Goal: Task Accomplishment & Management: Complete application form

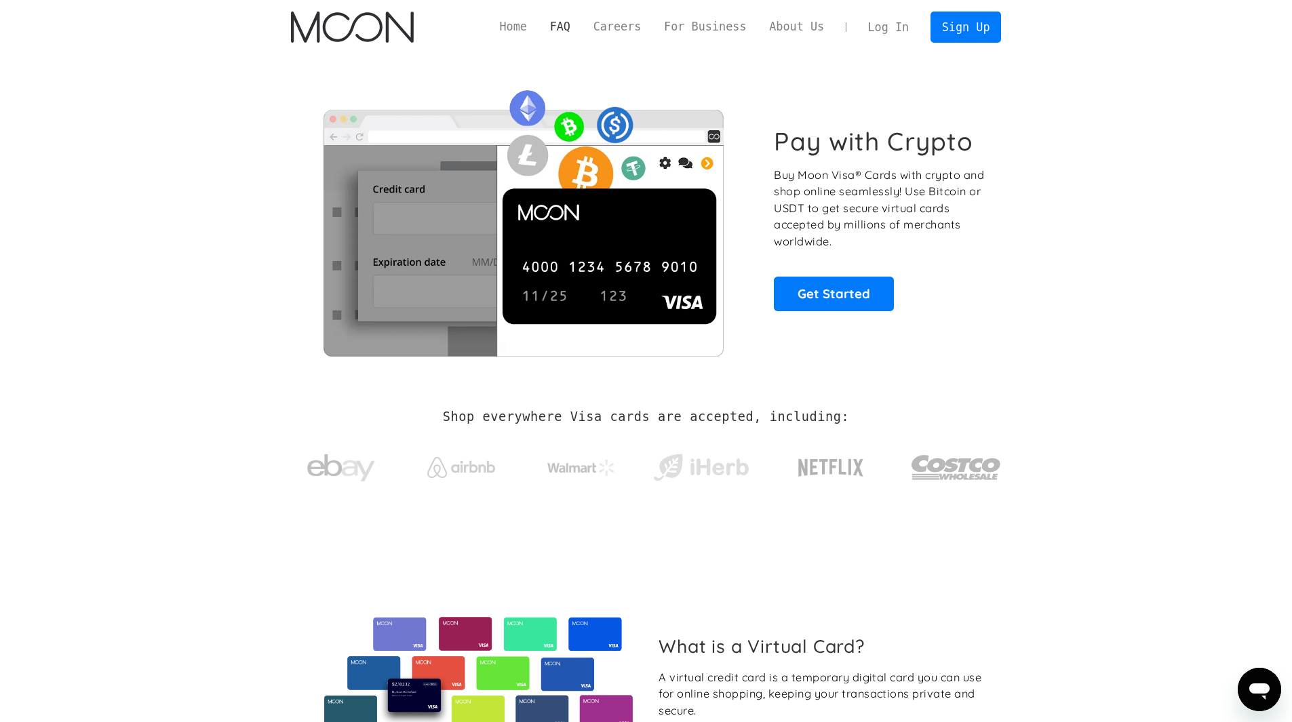
click at [582, 24] on link "FAQ" at bounding box center [560, 26] width 43 height 17
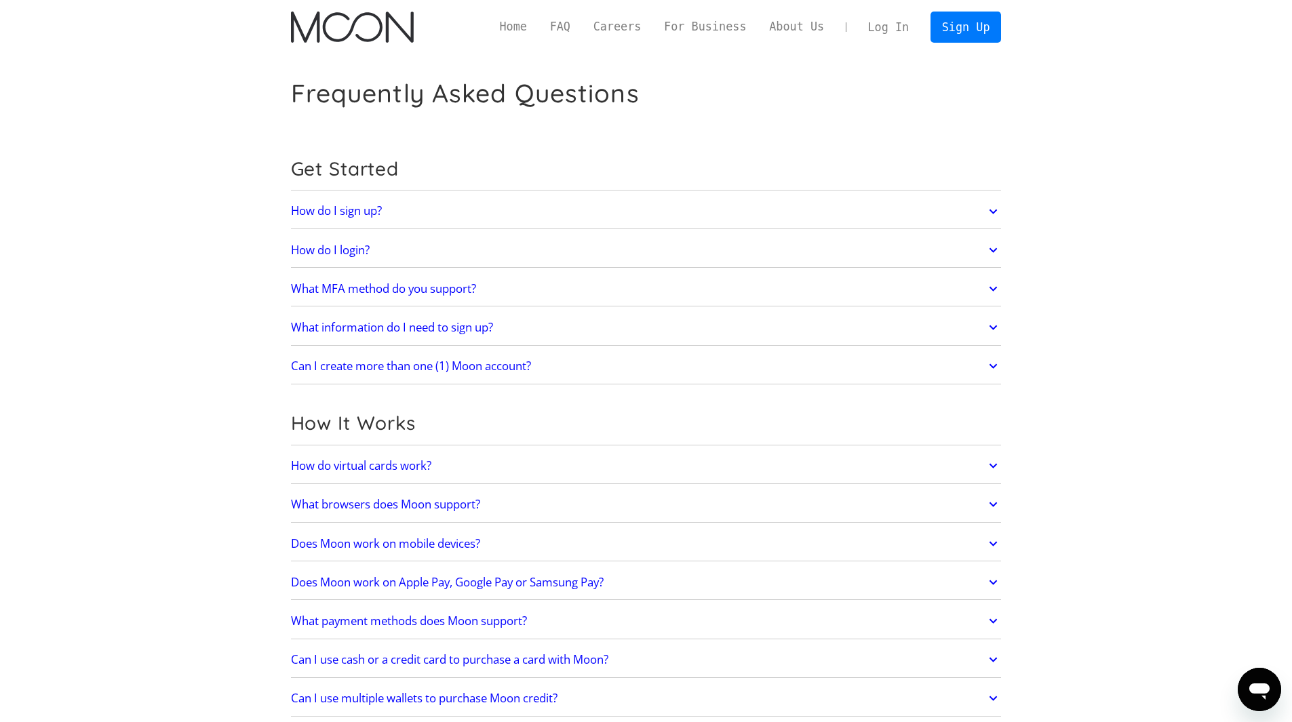
click at [991, 288] on icon at bounding box center [994, 289] width 8 height 5
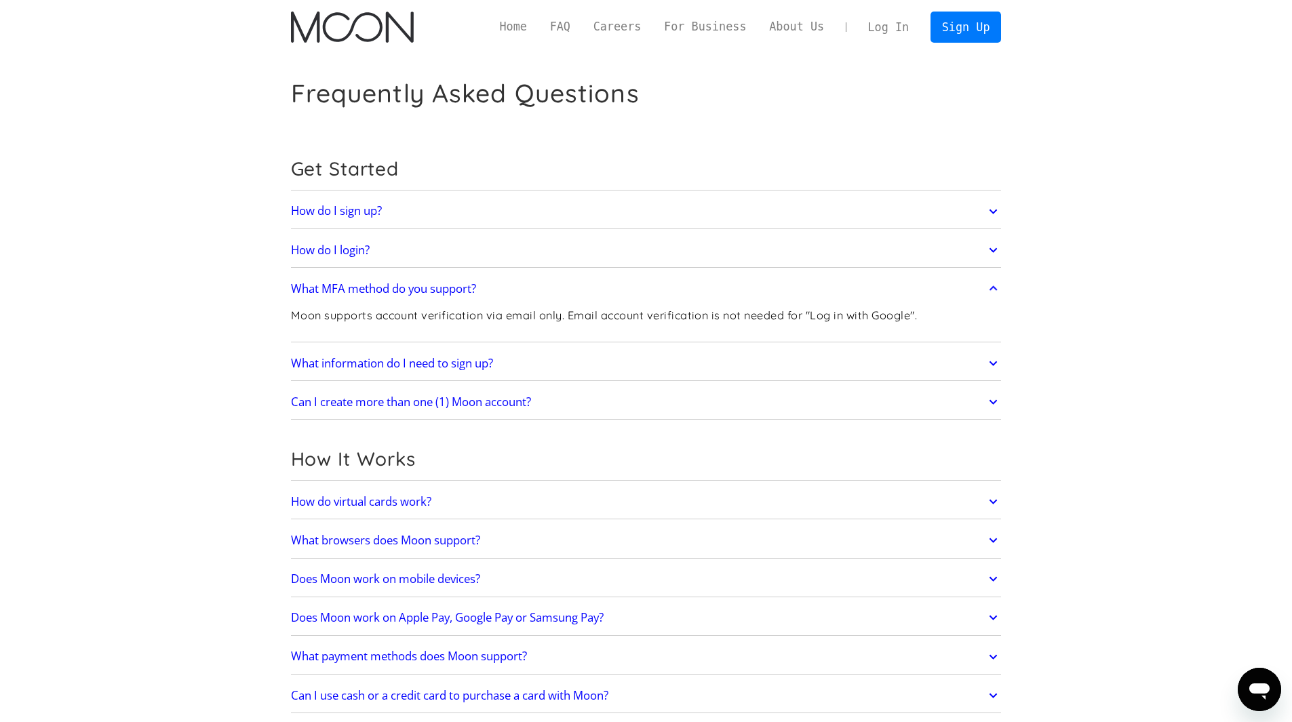
scroll to position [204, 0]
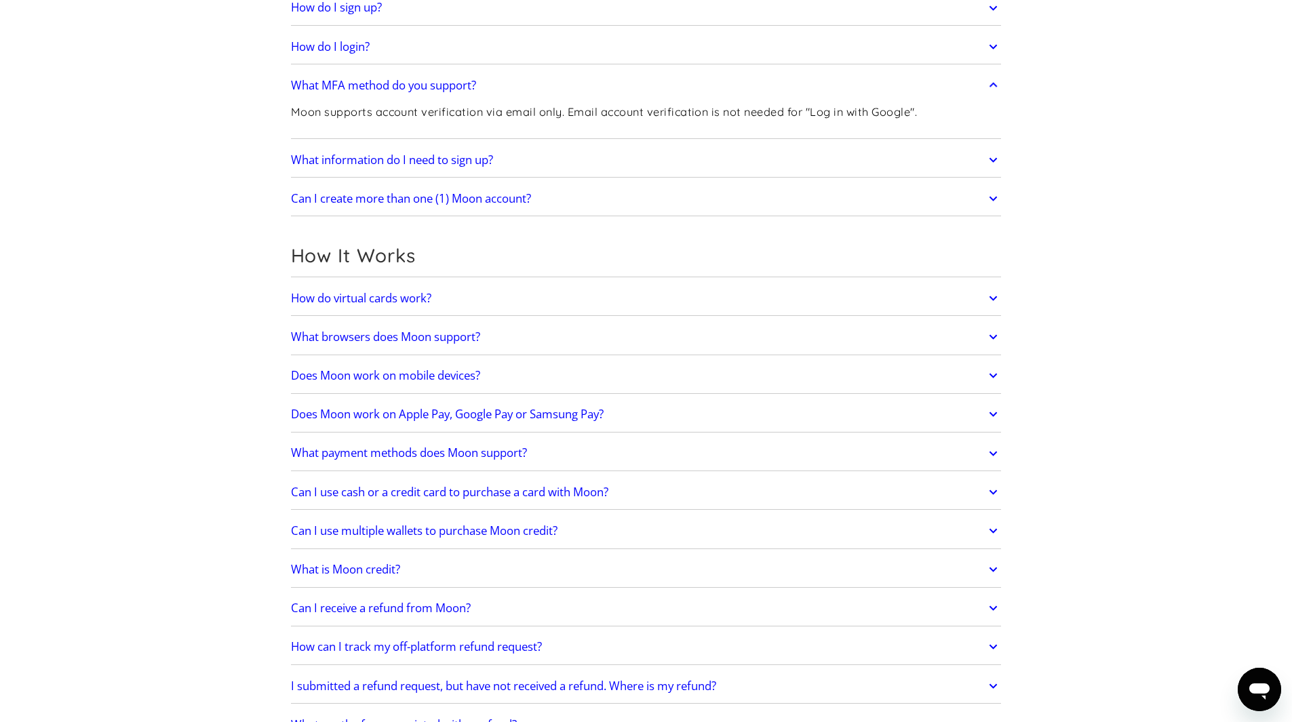
click at [995, 369] on icon at bounding box center [994, 376] width 16 height 24
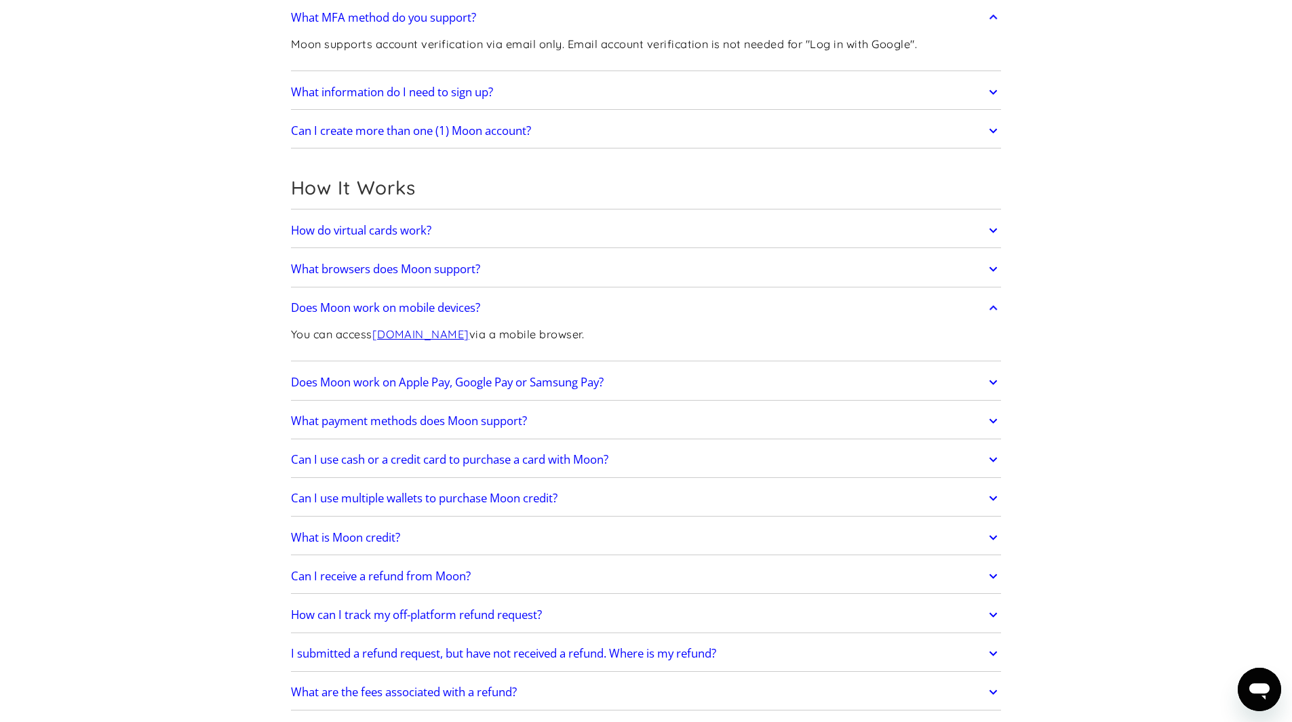
scroll to position [407, 0]
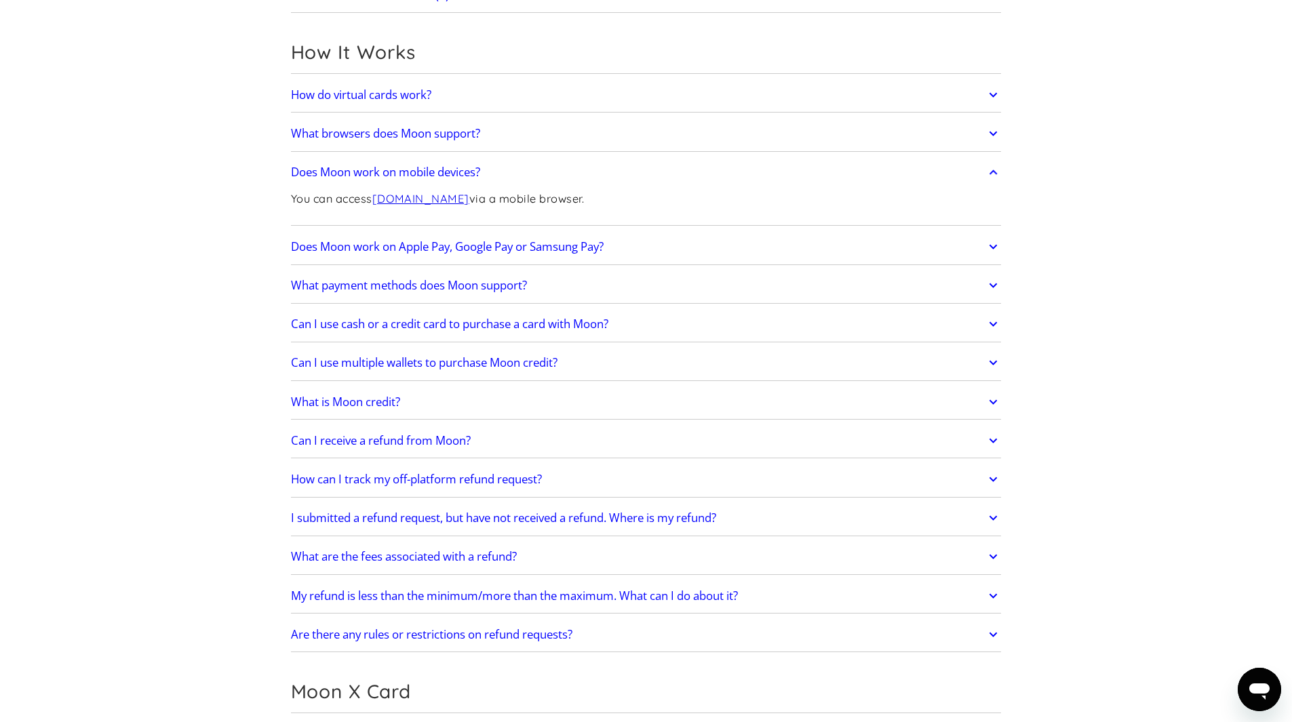
click at [999, 289] on icon at bounding box center [994, 285] width 16 height 24
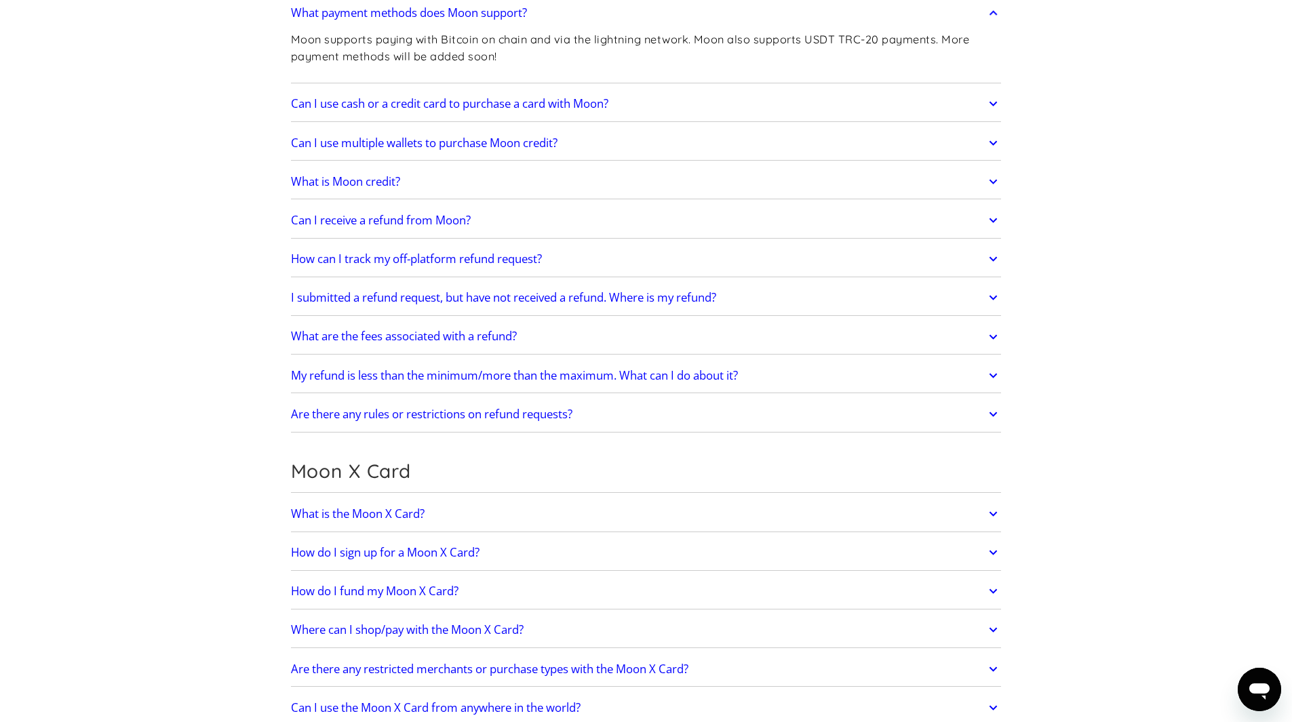
scroll to position [746, 0]
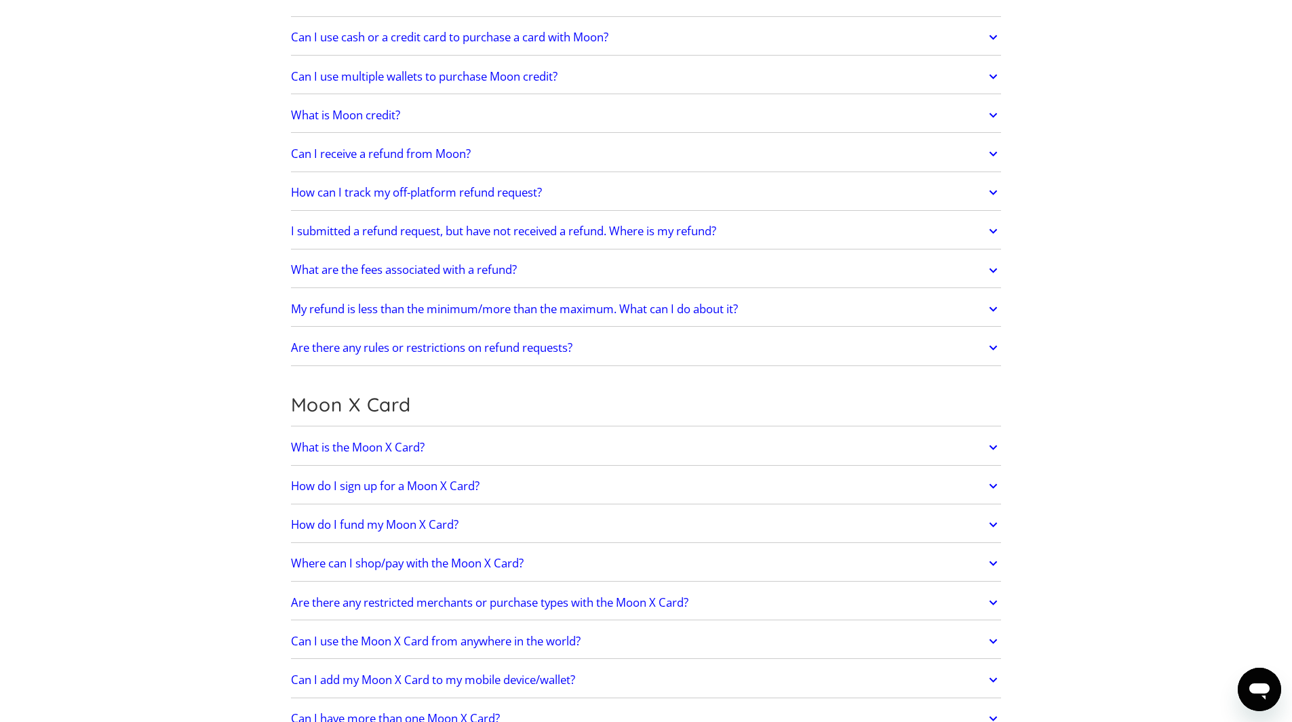
click at [983, 448] on link "What is the Moon X Card?" at bounding box center [646, 447] width 711 height 28
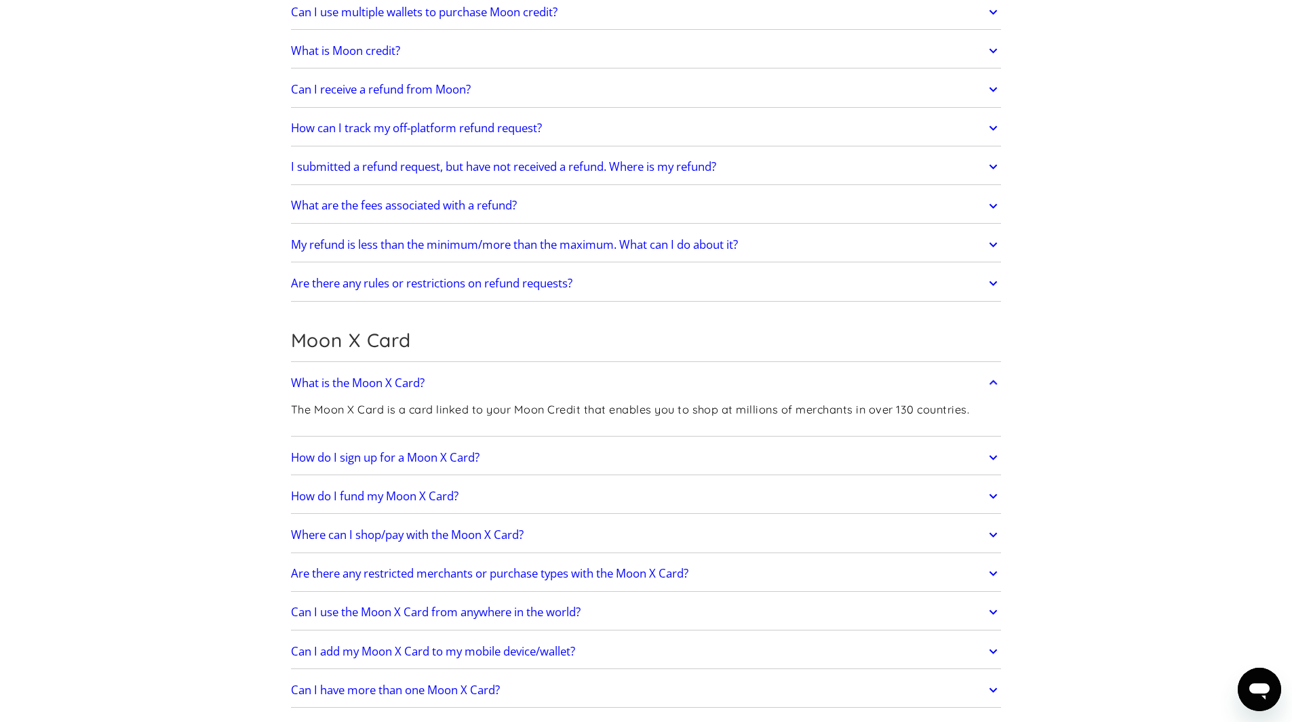
scroll to position [950, 0]
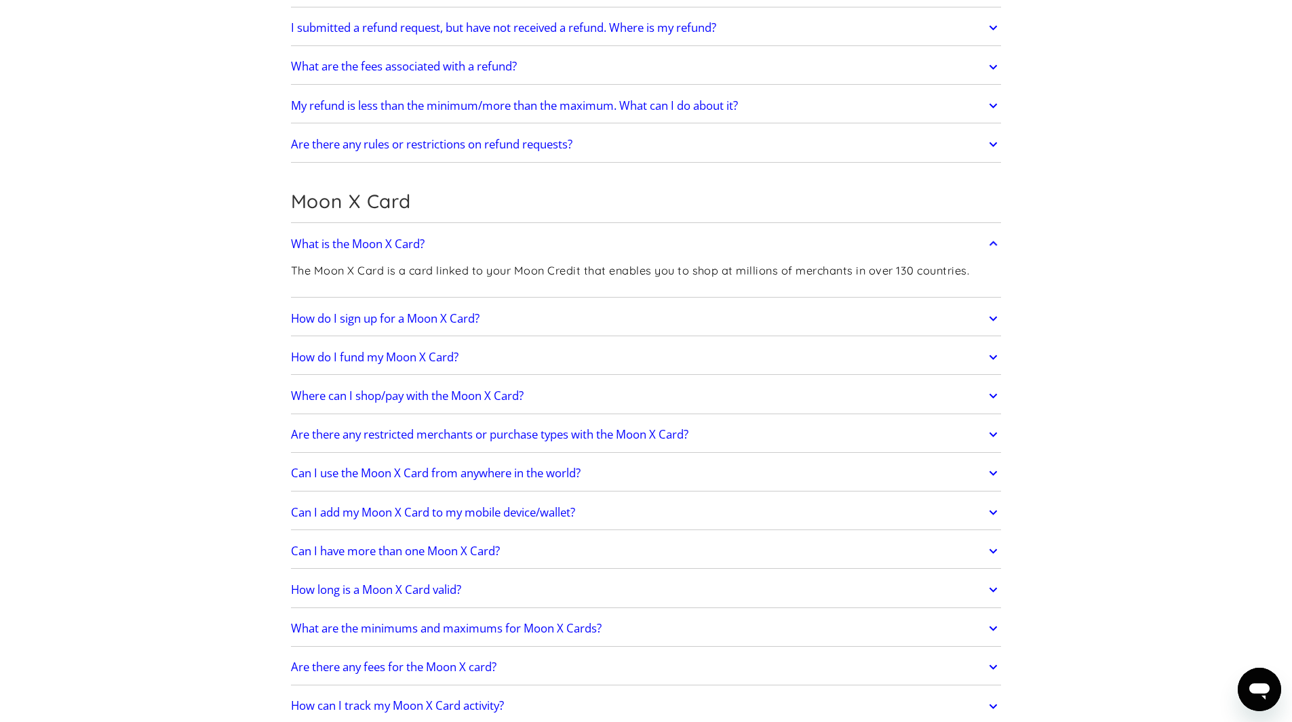
click at [992, 322] on icon at bounding box center [994, 319] width 16 height 24
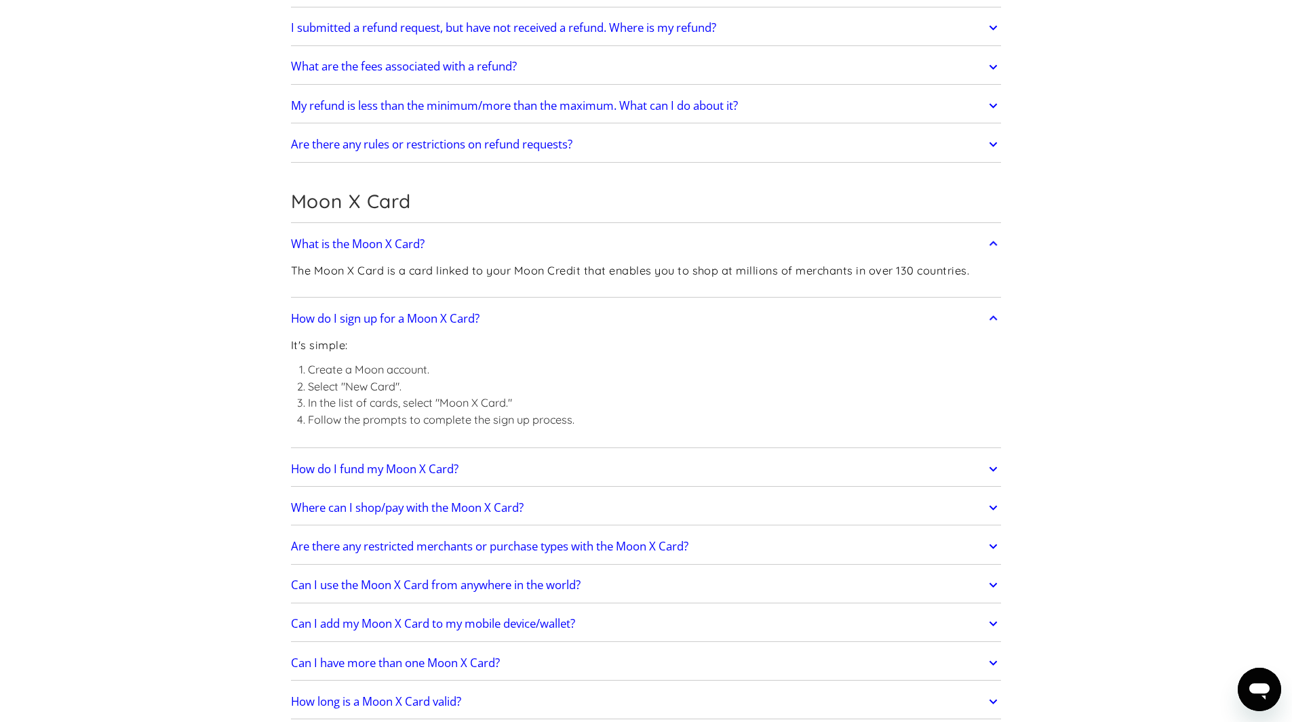
scroll to position [1085, 0]
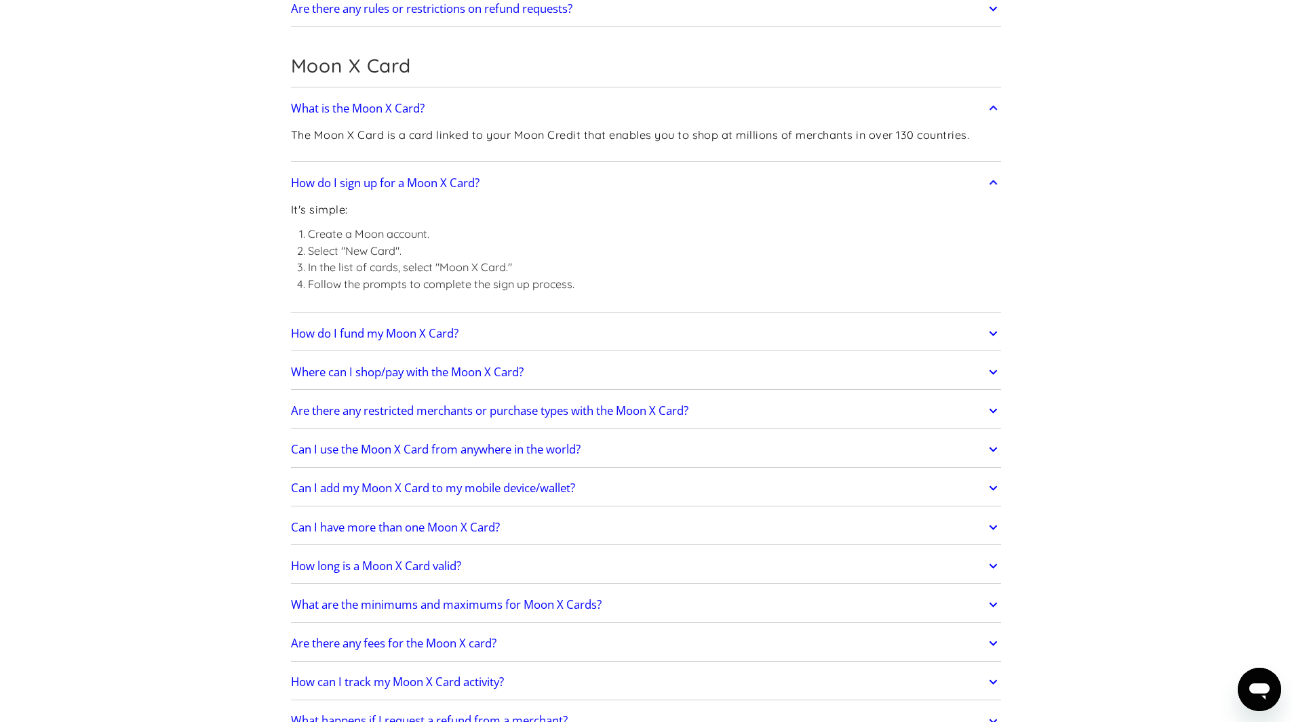
click at [1003, 372] on div "Frequently Asked Questions Get Started How do I sign up? Head to paywithmoon.co…" at bounding box center [646, 730] width 751 height 3523
click at [995, 371] on icon at bounding box center [994, 372] width 16 height 24
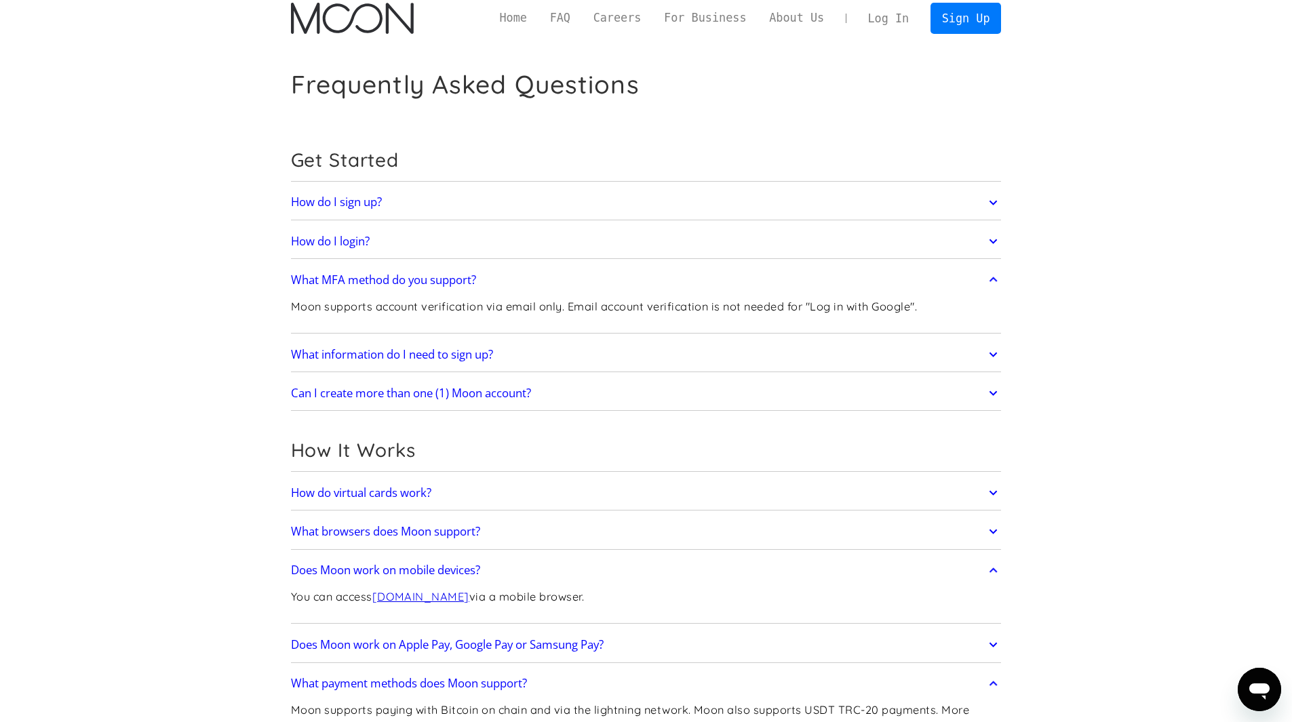
scroll to position [0, 0]
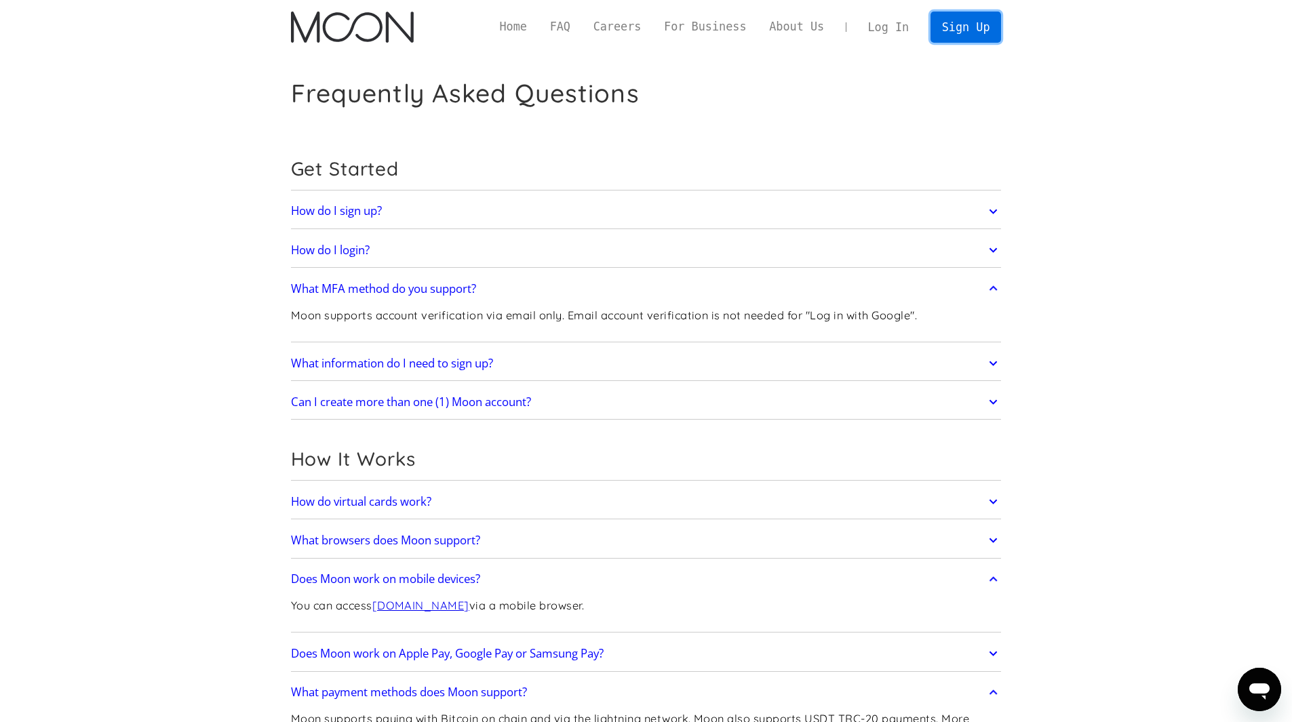
click at [968, 29] on link "Sign Up" at bounding box center [966, 27] width 71 height 31
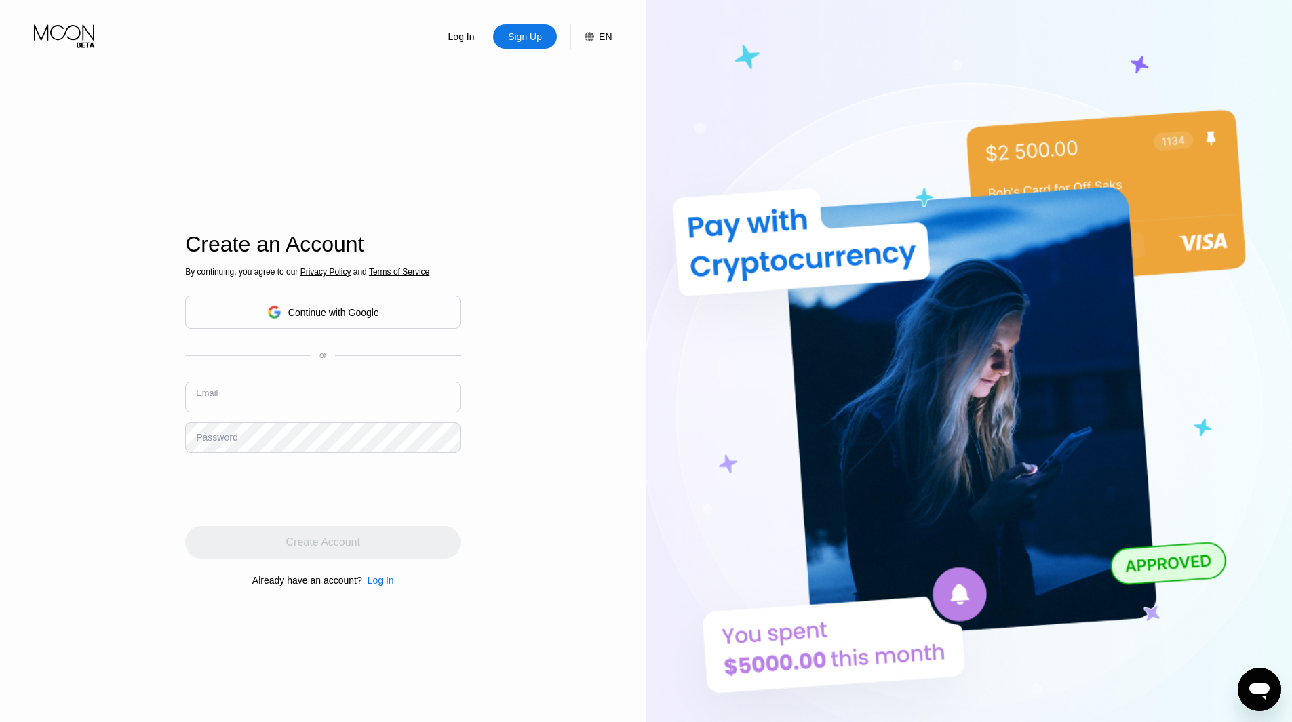
click at [275, 404] on input "text" at bounding box center [322, 397] width 275 height 31
type input "[EMAIL_ADDRESS][DOMAIN_NAME]"
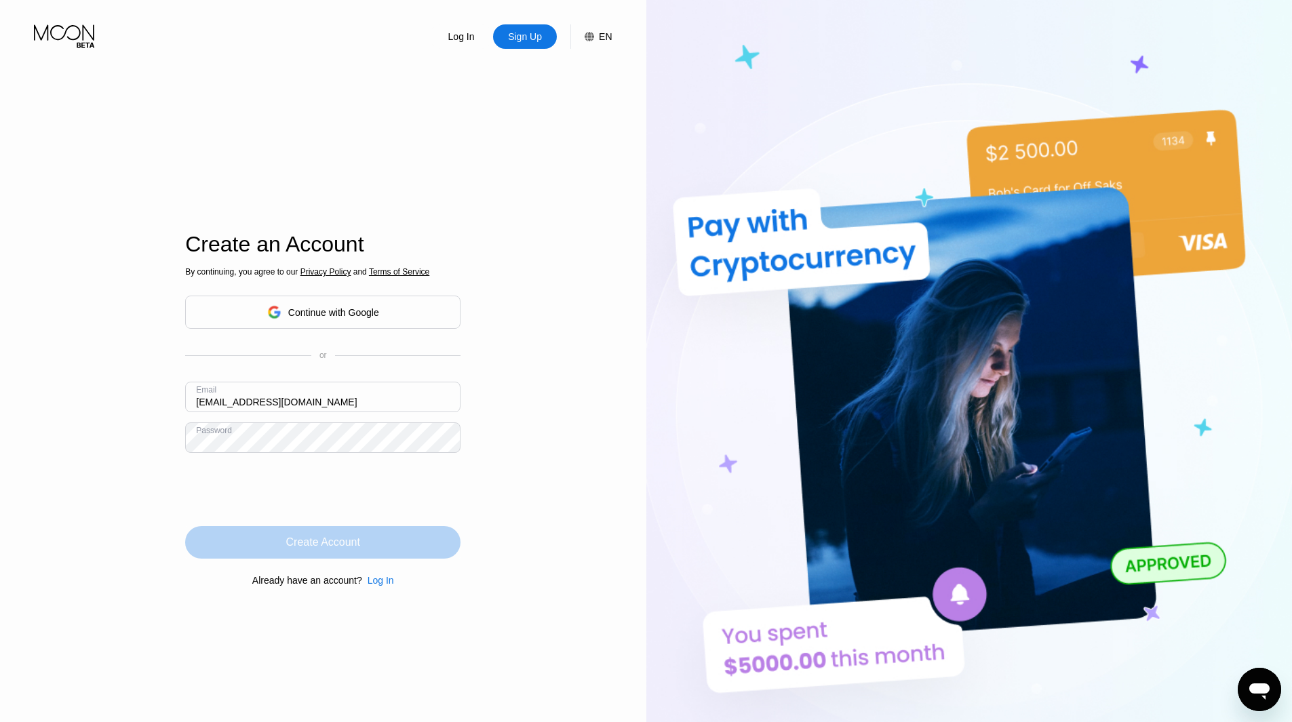
click at [357, 545] on div "Create Account" at bounding box center [323, 543] width 74 height 14
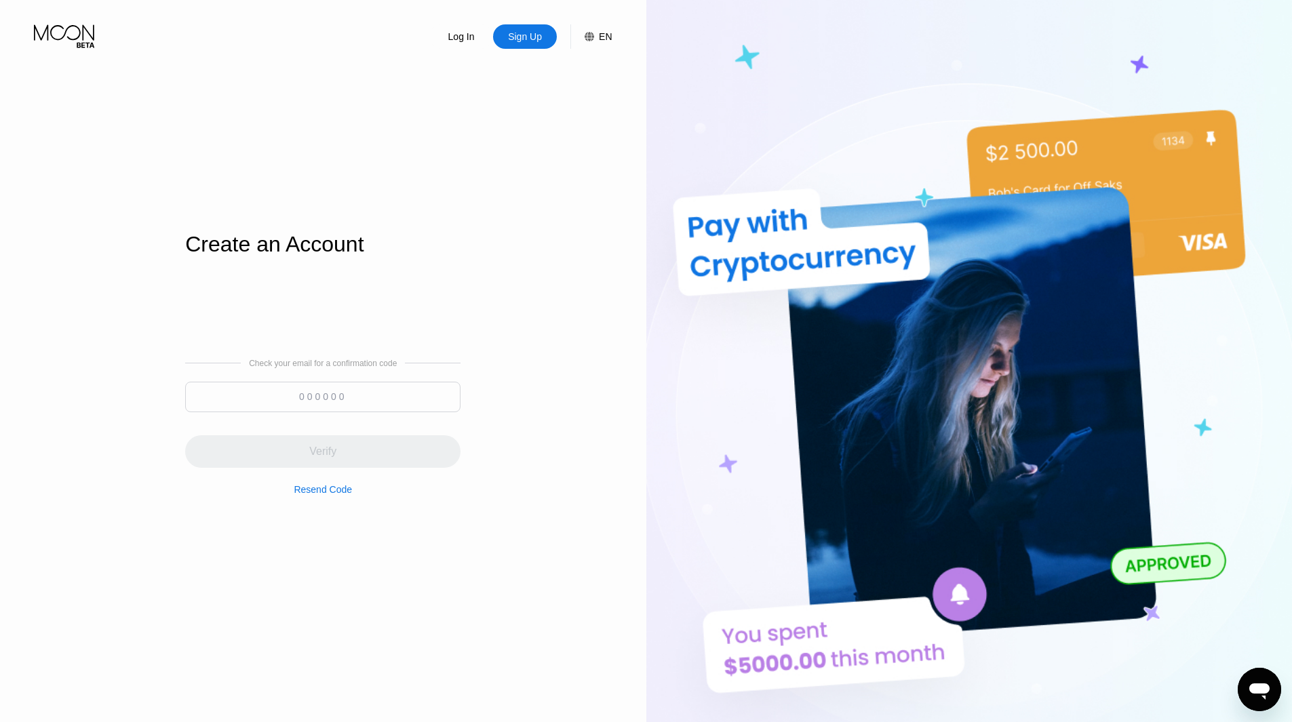
click at [242, 402] on input at bounding box center [322, 397] width 275 height 31
paste input "631498"
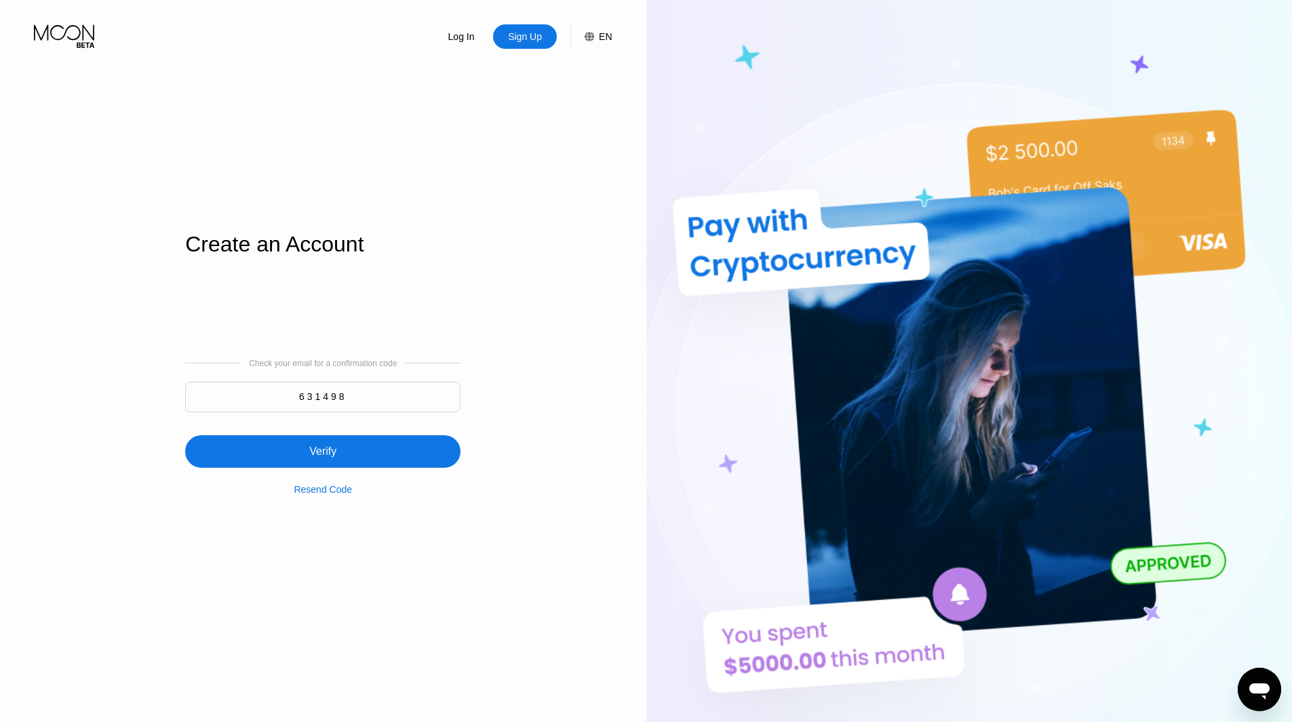
type input "631498"
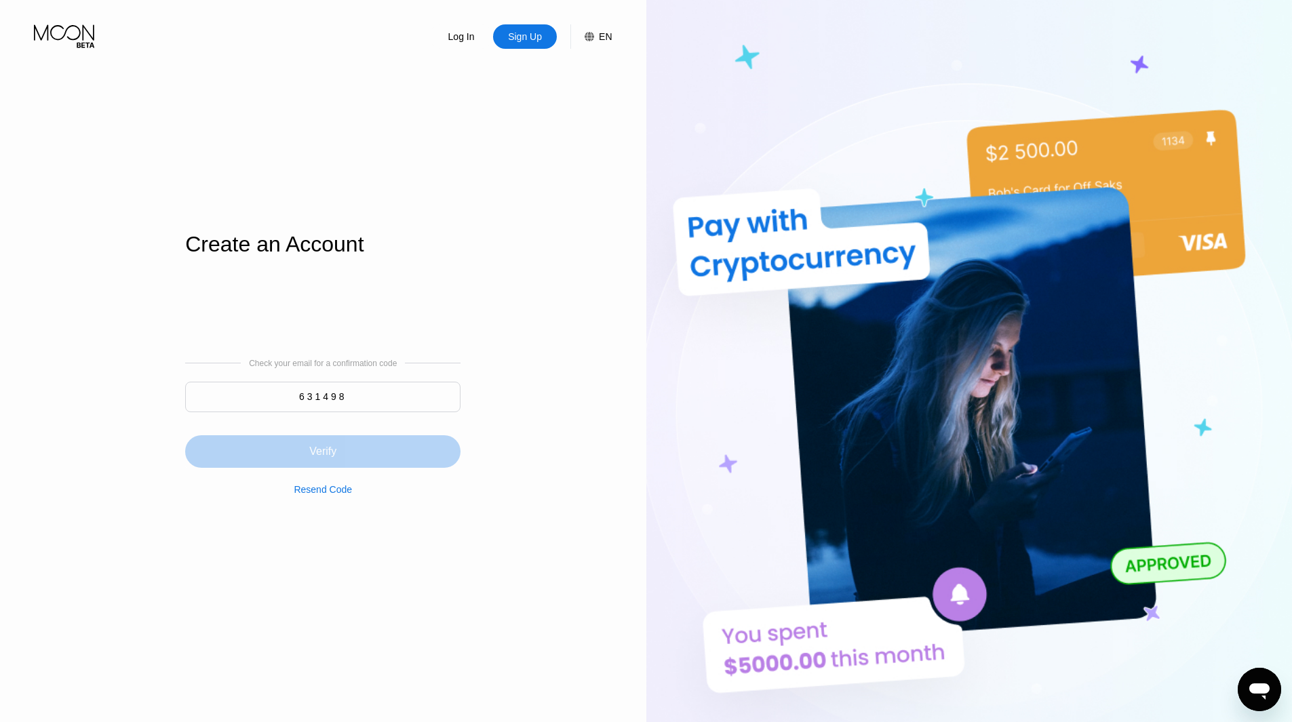
click at [330, 456] on div "Verify" at bounding box center [322, 452] width 27 height 14
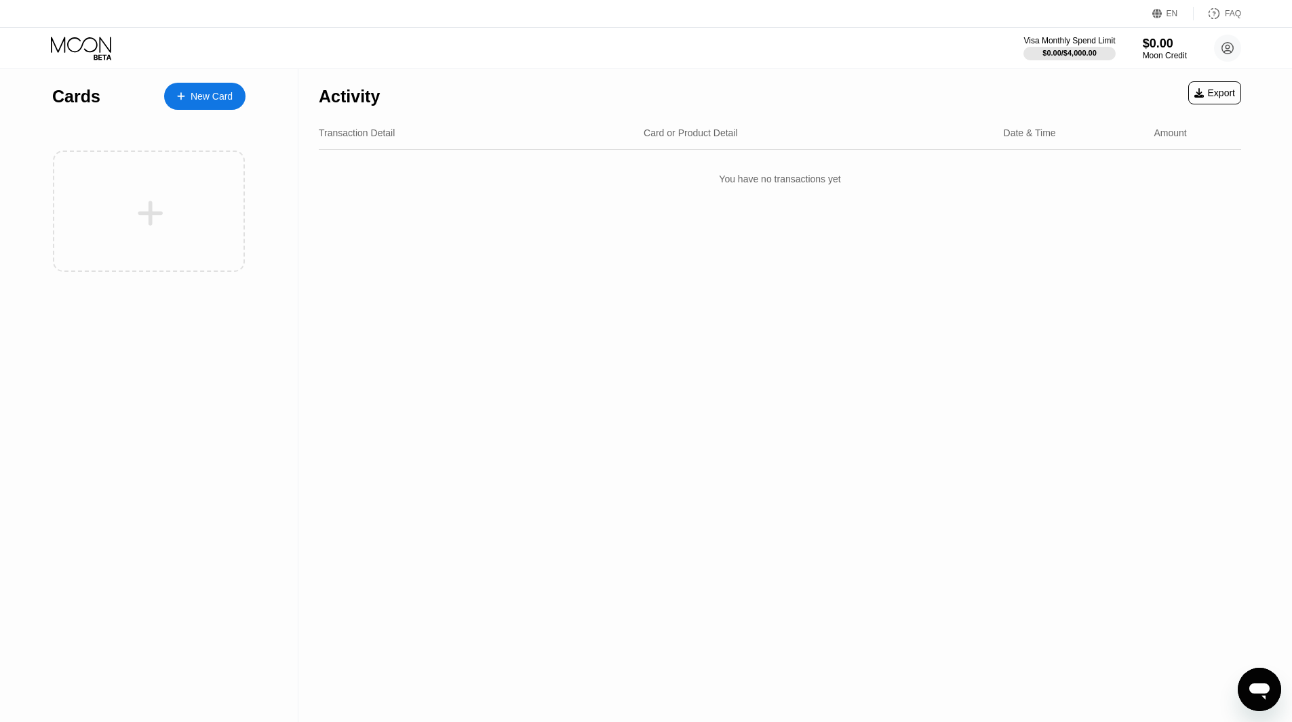
click at [187, 98] on div at bounding box center [187, 97] width 5 height 12
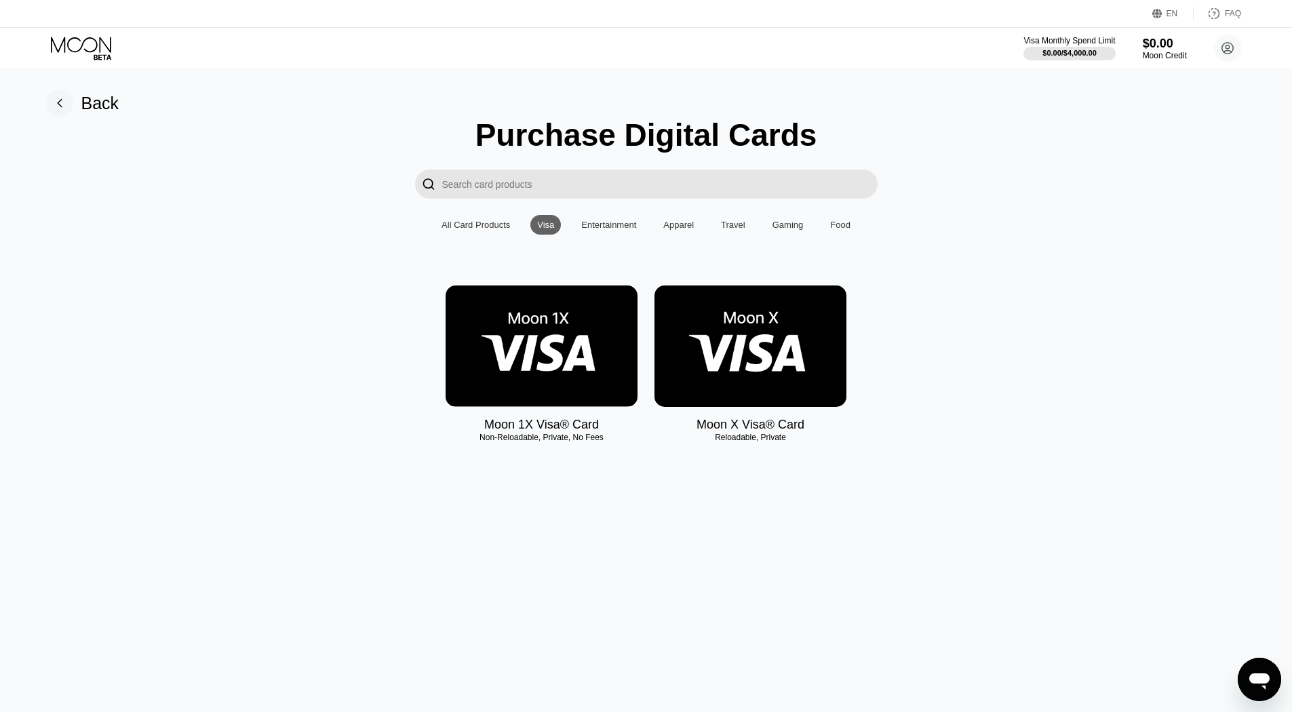
click at [745, 358] on img at bounding box center [751, 346] width 192 height 121
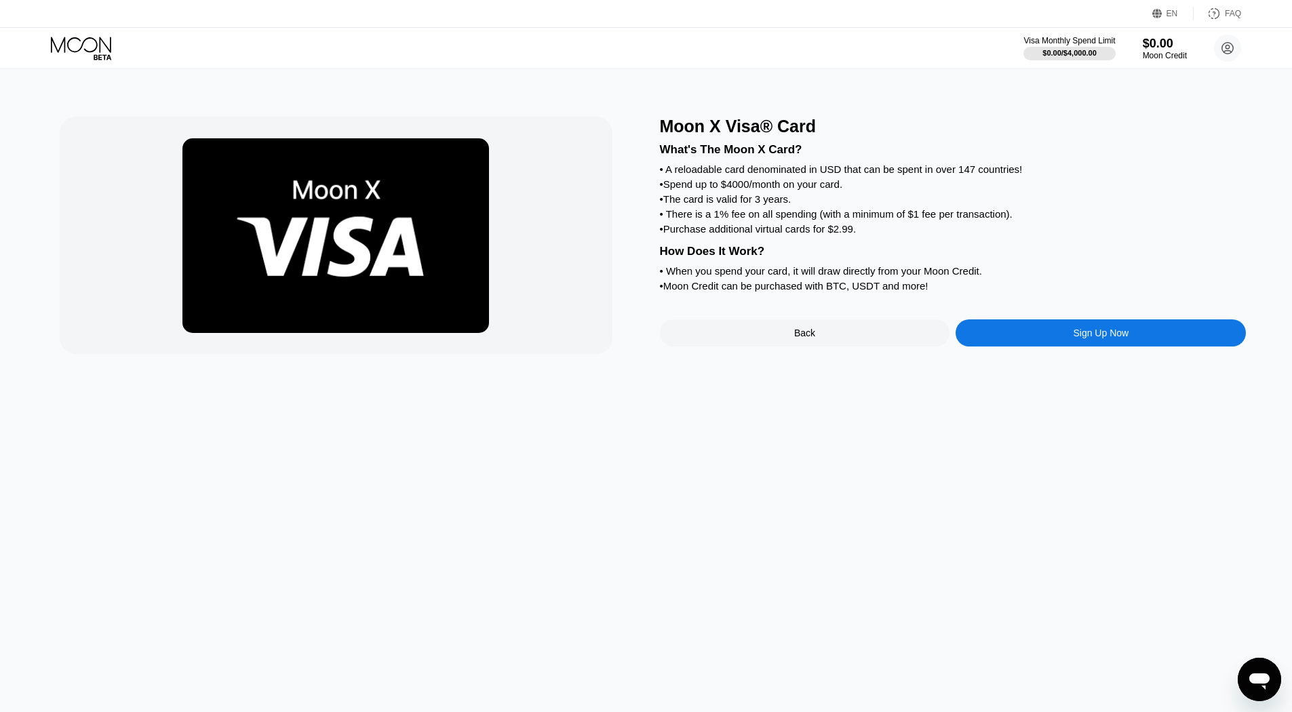
click at [1106, 339] on div "Sign Up Now" at bounding box center [1101, 333] width 56 height 11
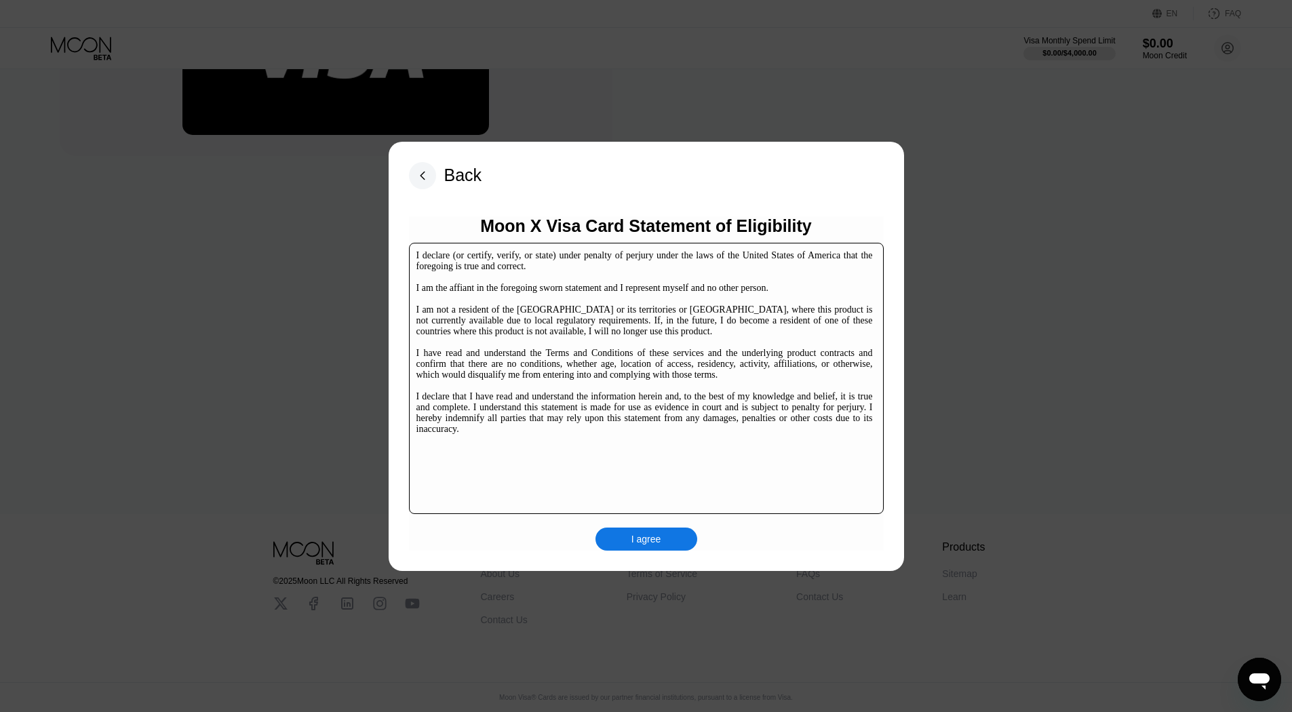
scroll to position [208, 0]
click at [659, 537] on div "I agree" at bounding box center [647, 539] width 30 height 12
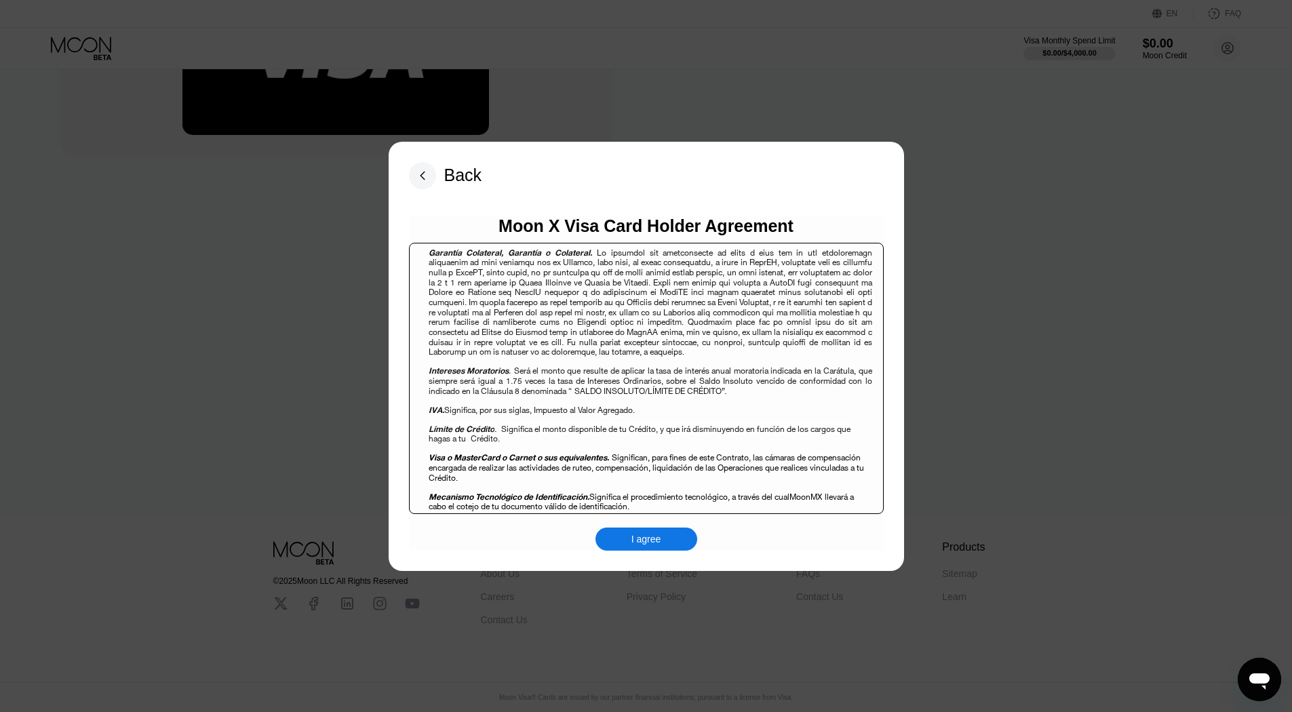
scroll to position [1357, 0]
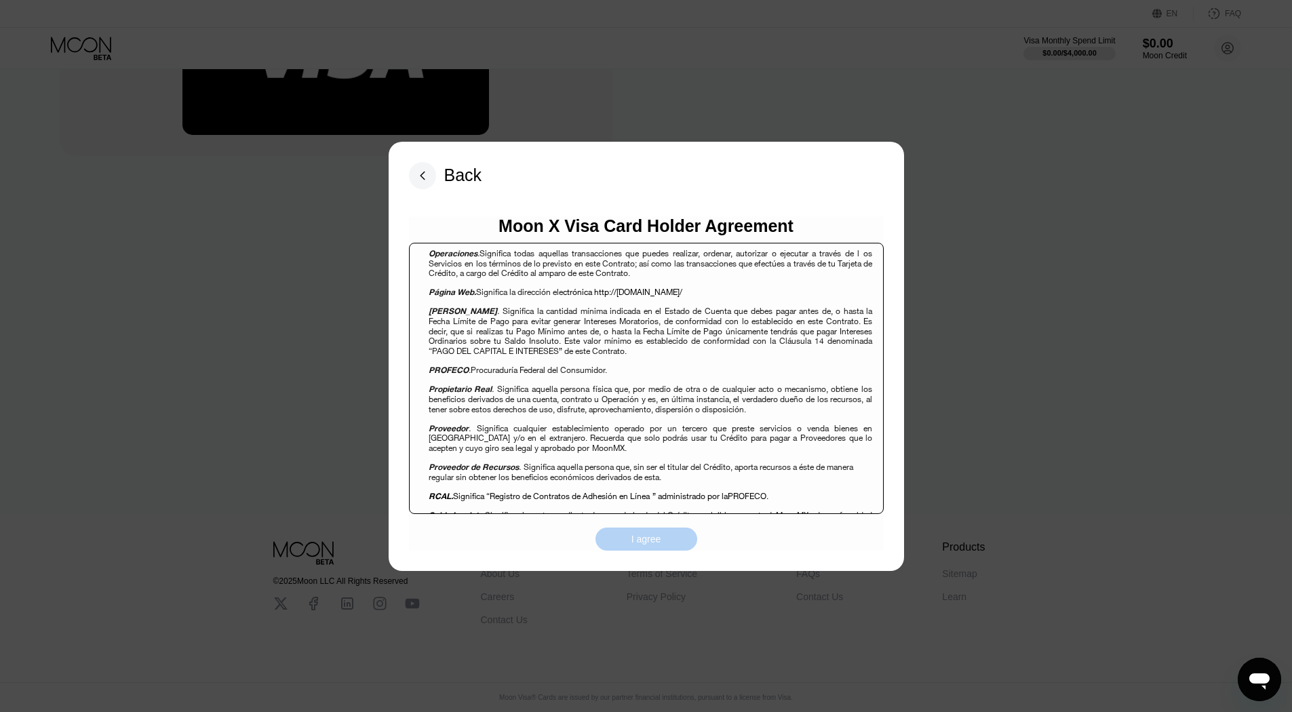
click at [642, 545] on div "I agree" at bounding box center [647, 539] width 30 height 12
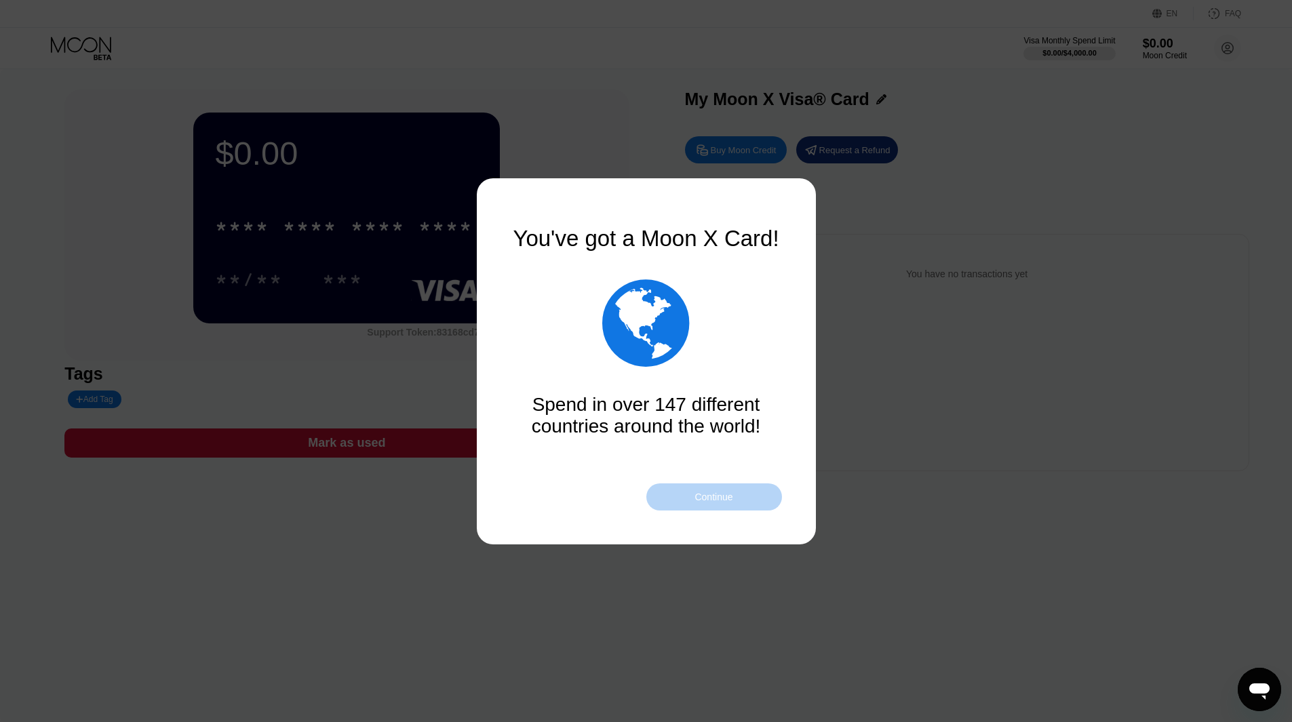
click at [723, 490] on div "Continue" at bounding box center [715, 497] width 136 height 27
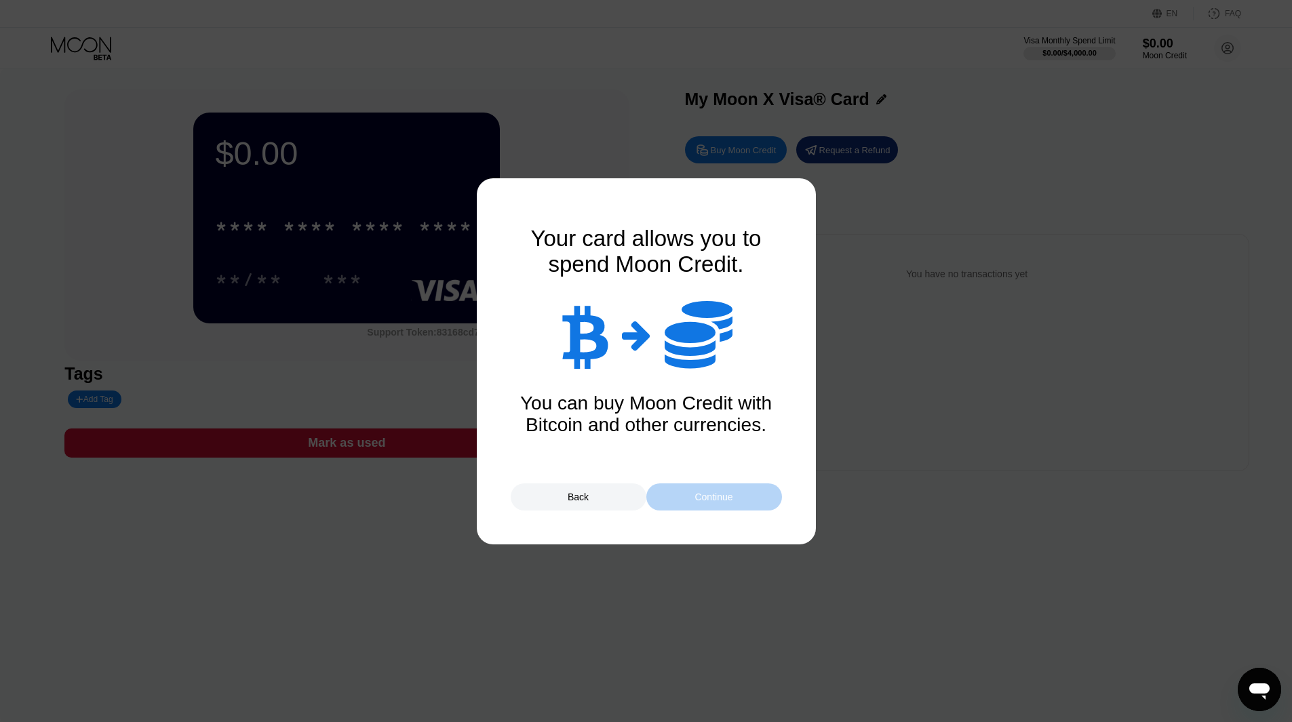
click at [733, 499] on div "Continue" at bounding box center [714, 497] width 38 height 11
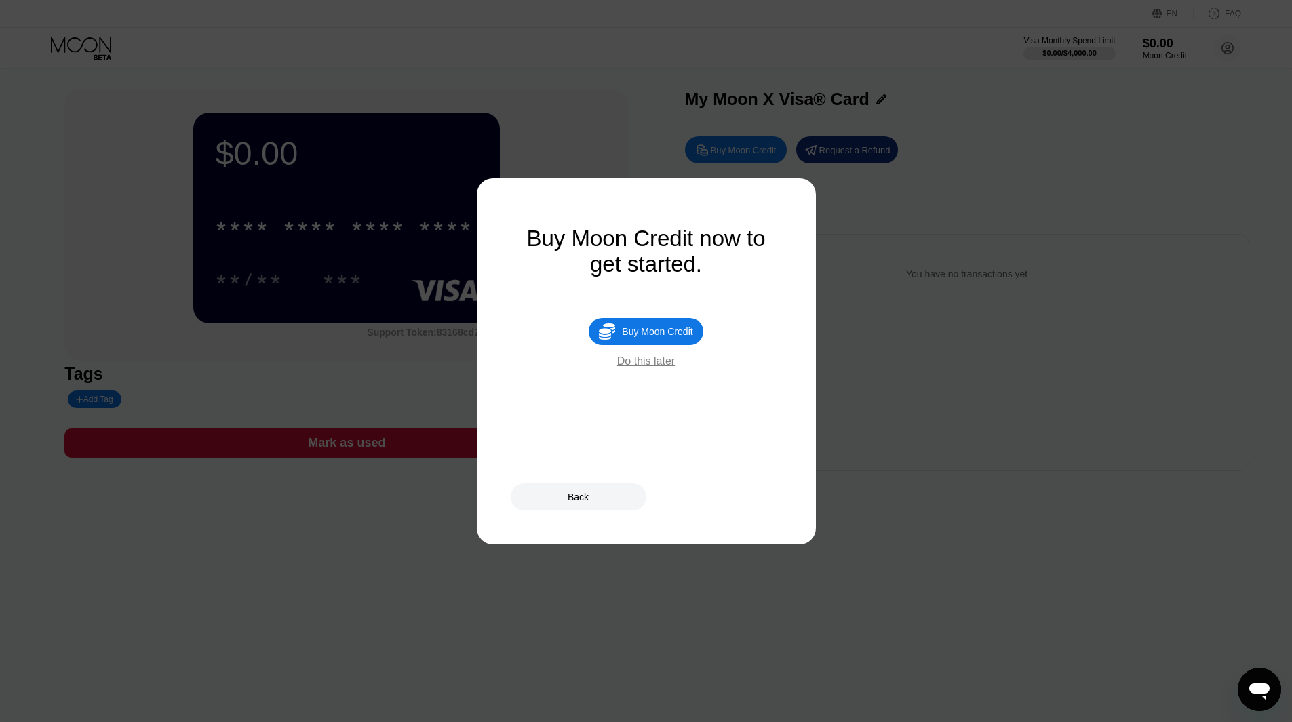
click at [674, 368] on div "Do this later" at bounding box center [646, 361] width 58 height 12
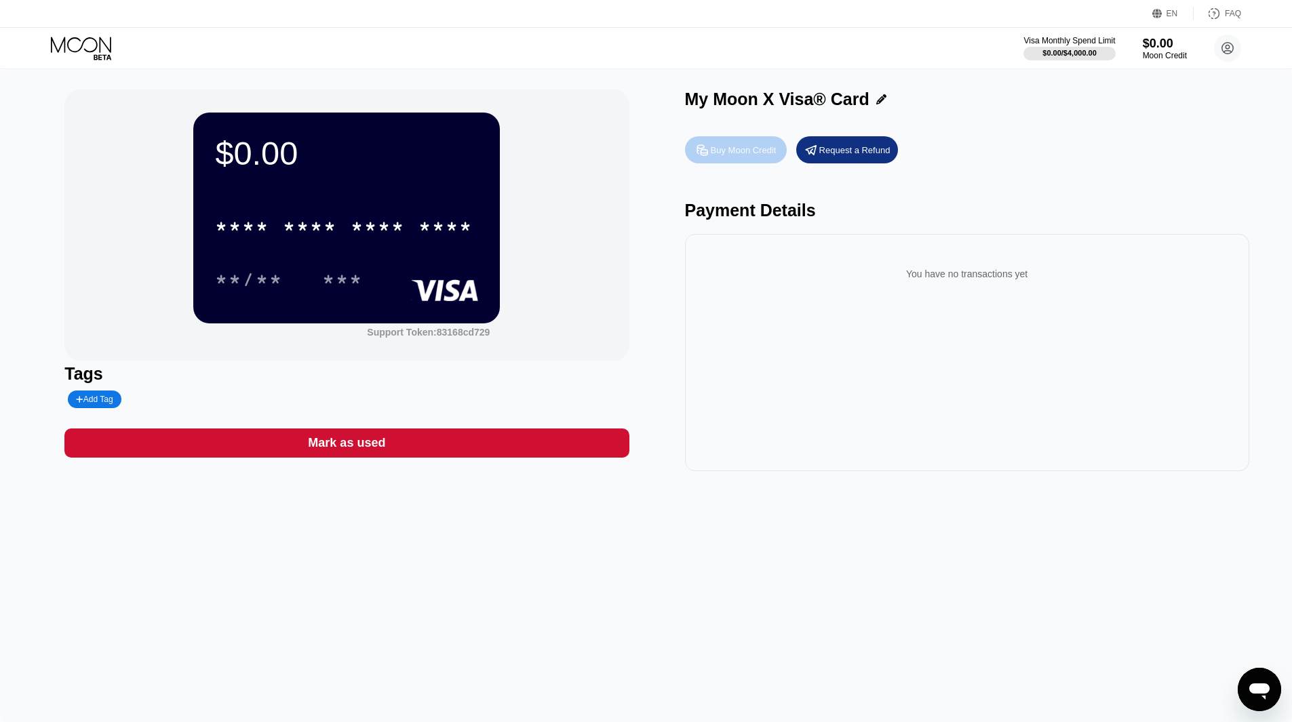
click at [738, 156] on div "Buy Moon Credit" at bounding box center [744, 150] width 66 height 12
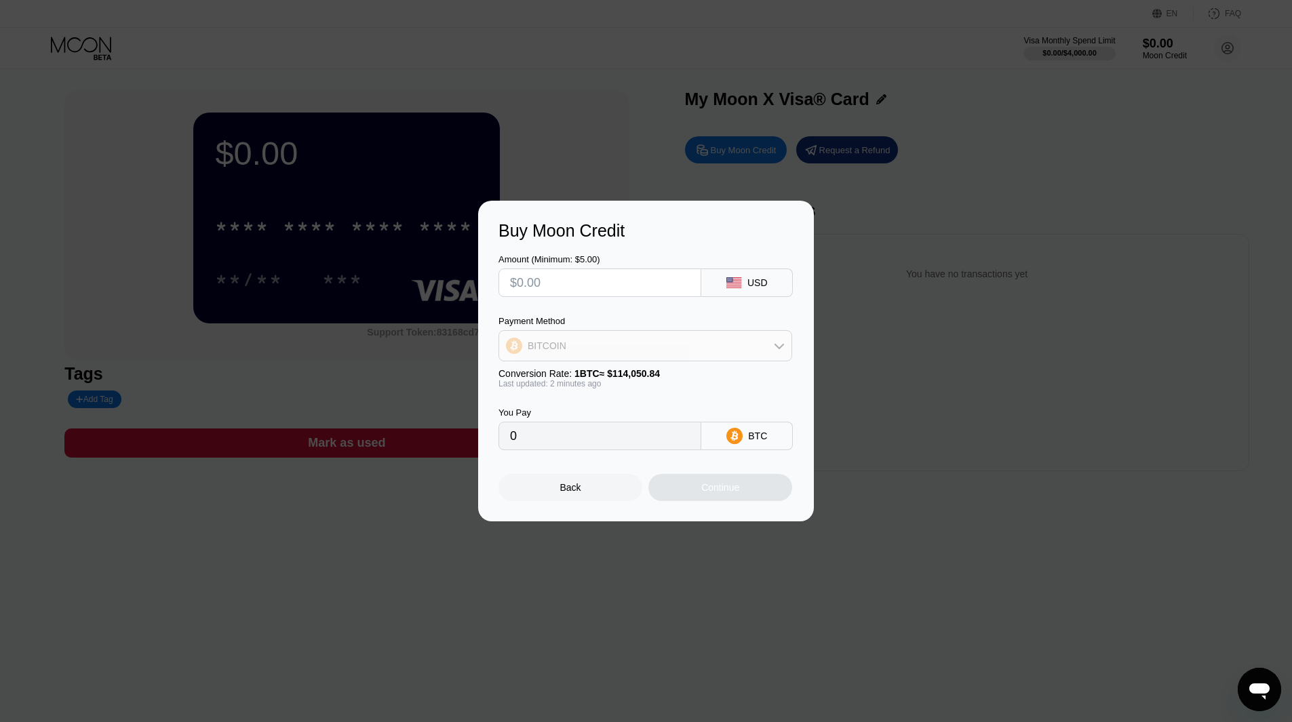
click at [777, 349] on icon at bounding box center [779, 346] width 11 height 11
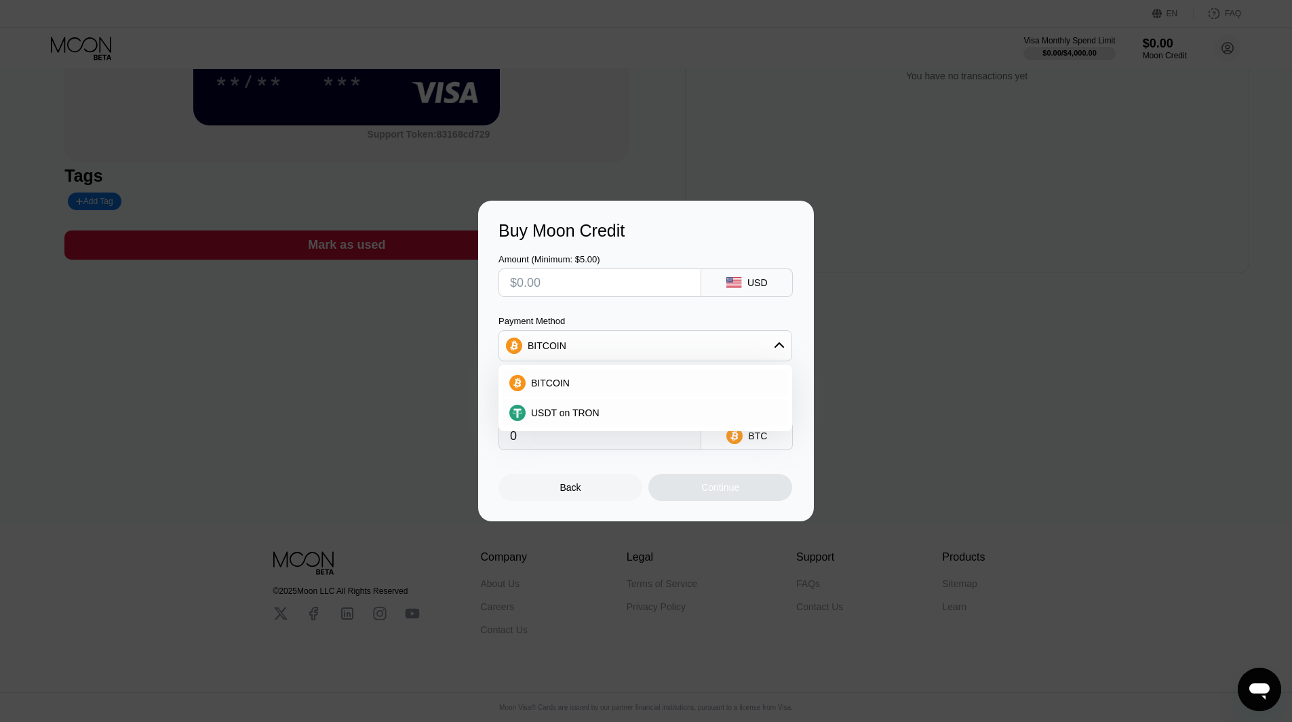
scroll to position [208, 0]
click at [569, 499] on div "Back" at bounding box center [571, 487] width 144 height 27
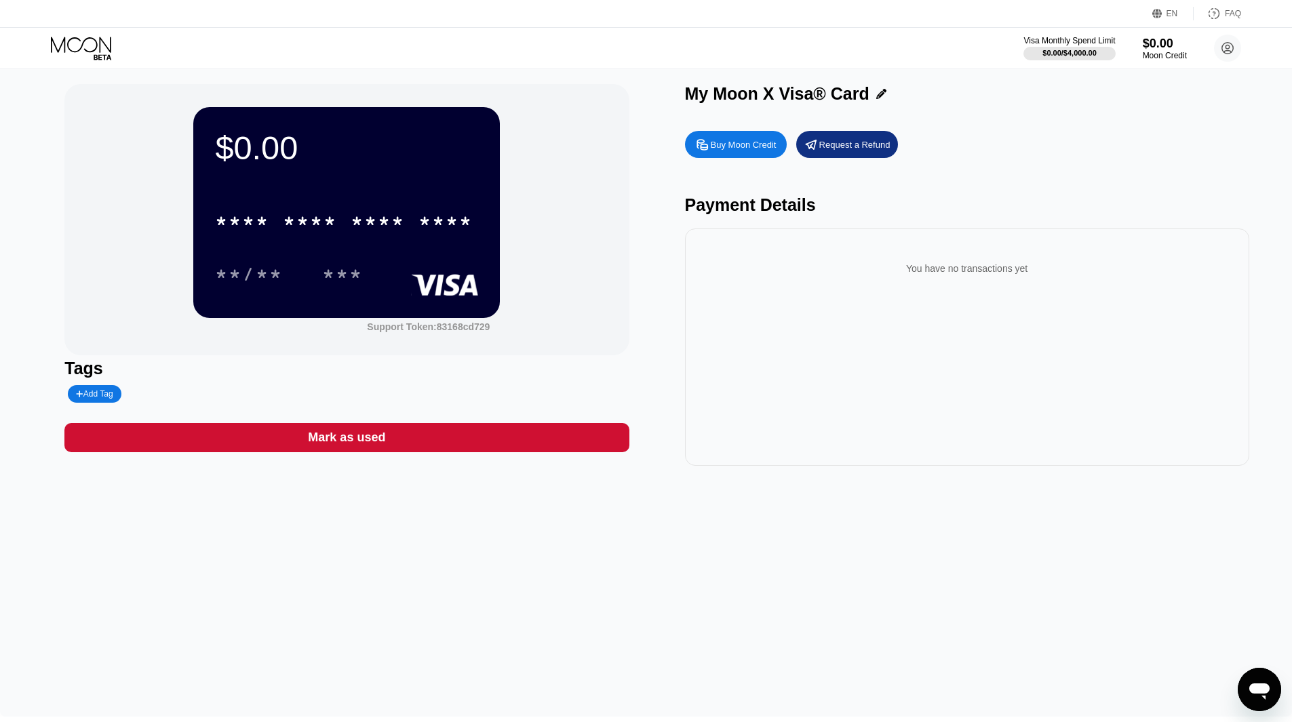
scroll to position [0, 0]
